Goal: Task Accomplishment & Management: Complete application form

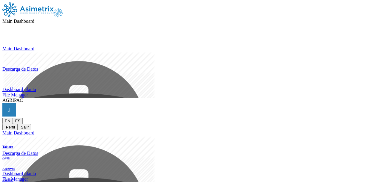
click at [2, 117] on icon at bounding box center [2, 117] width 0 height 0
click at [31, 124] on button "Salir" at bounding box center [24, 127] width 14 height 6
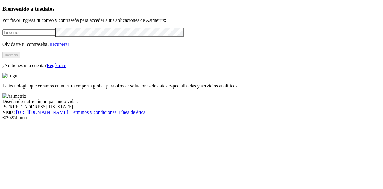
type input "[PERSON_NAME][EMAIL_ADDRESS][PERSON_NAME][DOMAIN_NAME]"
click at [66, 68] on link "Regístrate" at bounding box center [56, 65] width 19 height 5
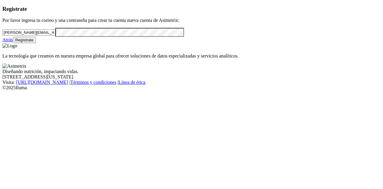
click at [55, 36] on input "[PERSON_NAME][EMAIL_ADDRESS][PERSON_NAME][DOMAIN_NAME]" at bounding box center [28, 32] width 53 height 6
paste input "[EMAIL_ADDRESS][DOMAIN_NAME]"
type input "[EMAIL_ADDRESS][DOMAIN_NAME]"
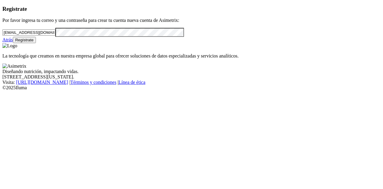
click at [36, 43] on button "Regístrate" at bounding box center [24, 40] width 23 height 6
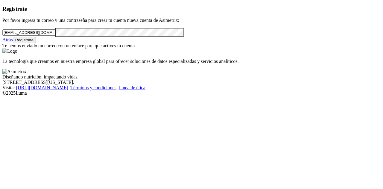
click at [13, 42] on link "Atrás" at bounding box center [7, 39] width 10 height 5
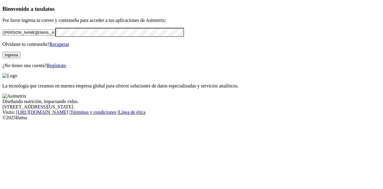
click at [55, 36] on input "[PERSON_NAME][EMAIL_ADDRESS][PERSON_NAME][DOMAIN_NAME]" at bounding box center [28, 32] width 53 height 6
paste input "[EMAIL_ADDRESS][DOMAIN_NAME]"
type input "[EMAIL_ADDRESS][DOMAIN_NAME]"
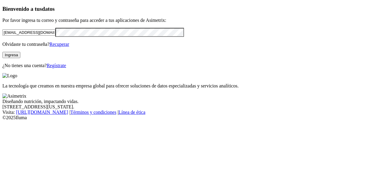
click at [20, 58] on button "Ingresa" at bounding box center [11, 55] width 18 height 6
